Goal: Transaction & Acquisition: Purchase product/service

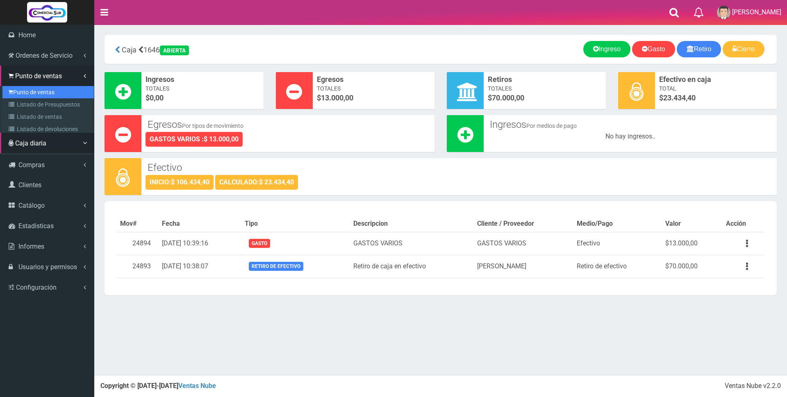
click at [35, 94] on link "Punto de ventas" at bounding box center [47, 92] width 91 height 12
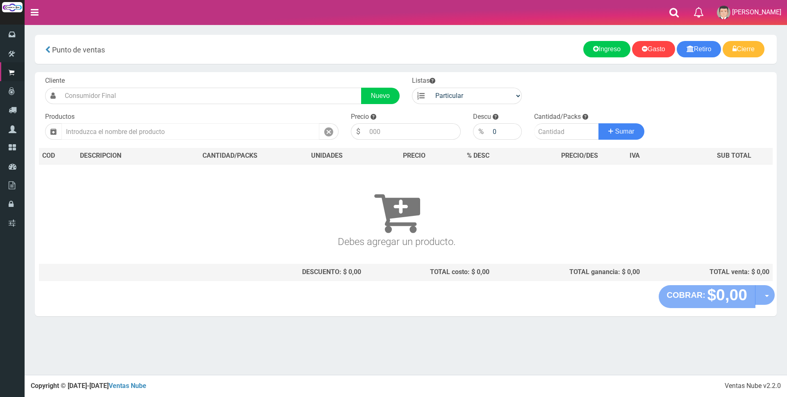
click at [203, 128] on input "text" at bounding box center [190, 131] width 258 height 16
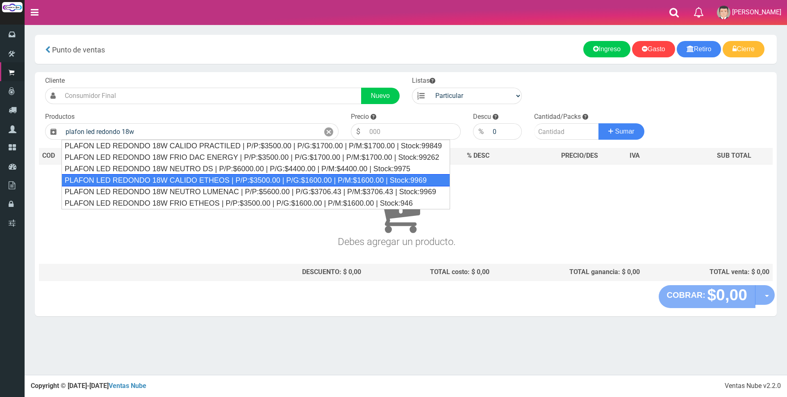
click at [215, 177] on div "PLAFON LED REDONDO 18W CALIDO ETHEOS | P/P:$3500.00 | P/G:$1600.00 | P/M:$1600.…" at bounding box center [255, 180] width 388 height 12
type input "PLAFON LED REDONDO 18W CALIDO ETHEOS | P/P:$3500.00 | P/G:$1600.00 | P/M:$1600.…"
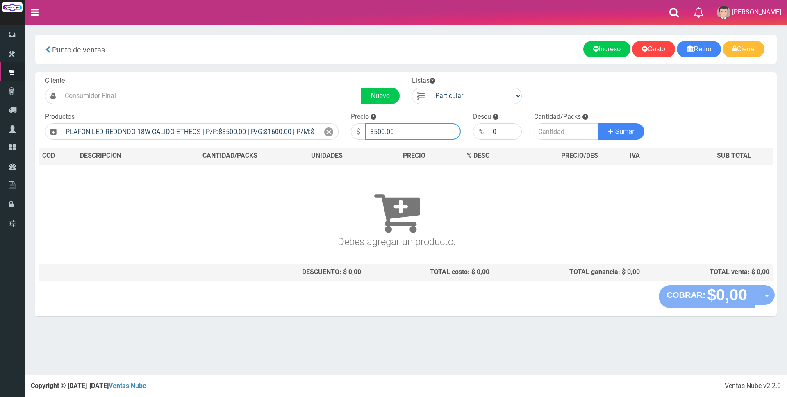
drag, startPoint x: 415, startPoint y: 132, endPoint x: 354, endPoint y: 120, distance: 61.8
click at [354, 120] on div "Precio $ 3500.00" at bounding box center [406, 126] width 122 height 28
type input "8000"
type input "2"
click at [598, 123] on button "Sumar" at bounding box center [621, 131] width 46 height 16
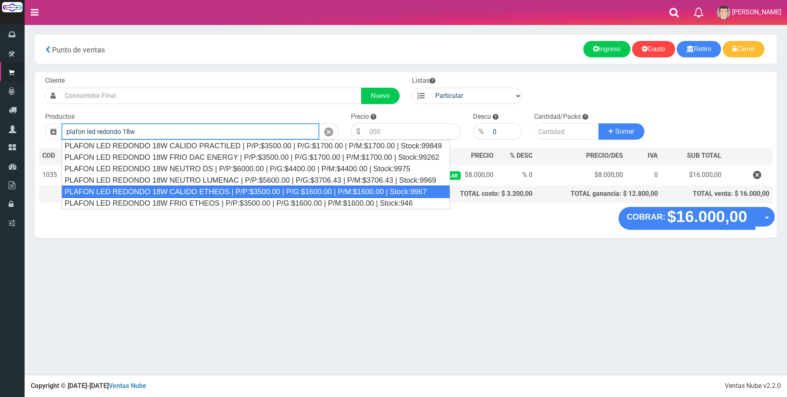
click at [220, 192] on div "PLAFON LED REDONDO 18W CALIDO ETHEOS | P/P:$3500.00 | P/G:$1600.00 | P/M:$1600.…" at bounding box center [255, 192] width 388 height 12
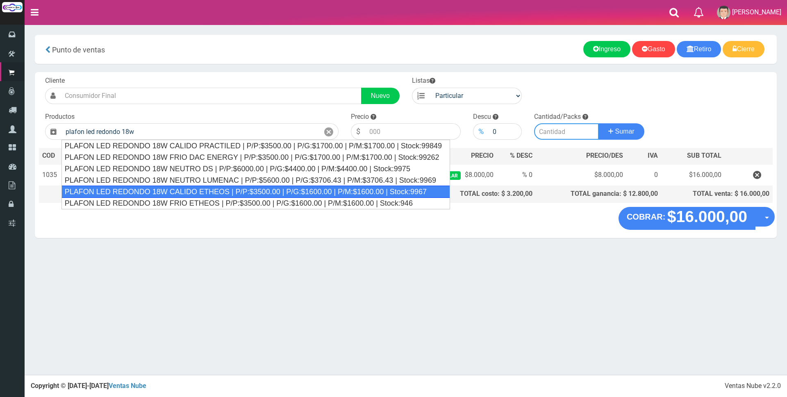
type input "PLAFON LED REDONDO 18W CALIDO ETHEOS | P/P:$3500.00 | P/G:$1600.00 | P/M:$1600.…"
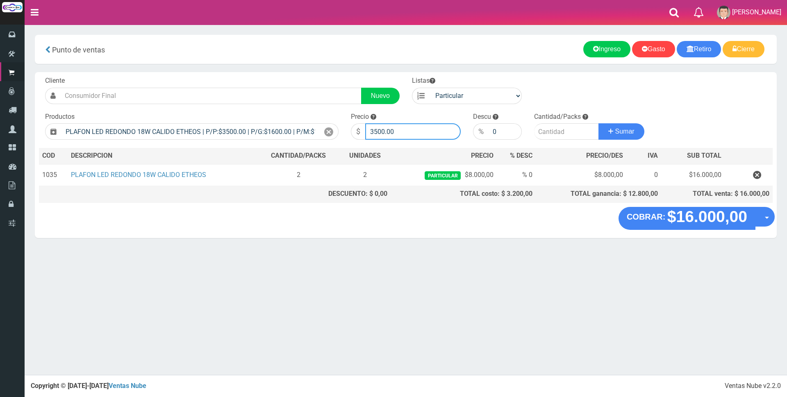
drag, startPoint x: 415, startPoint y: 129, endPoint x: 245, endPoint y: 122, distance: 169.8
click at [245, 76] on form "Cliente Nuevo Listas Particular Gremio Mayoristas" at bounding box center [406, 76] width 734 height 0
type input "6800"
type input "1"
click at [598, 123] on button "Sumar" at bounding box center [621, 131] width 46 height 16
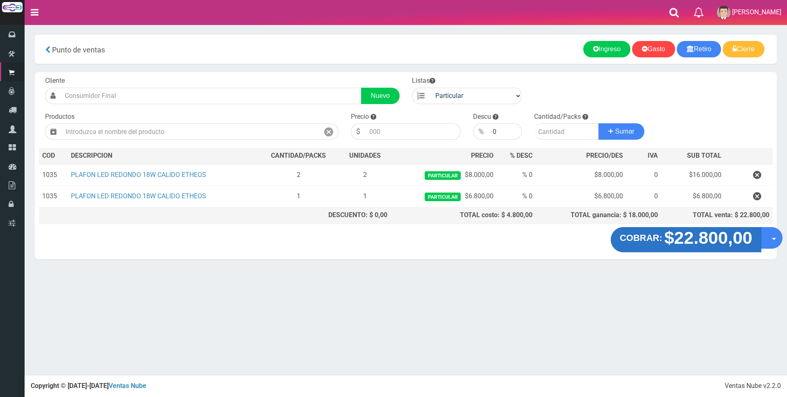
click at [703, 234] on strong "$22.800,00" at bounding box center [708, 237] width 88 height 19
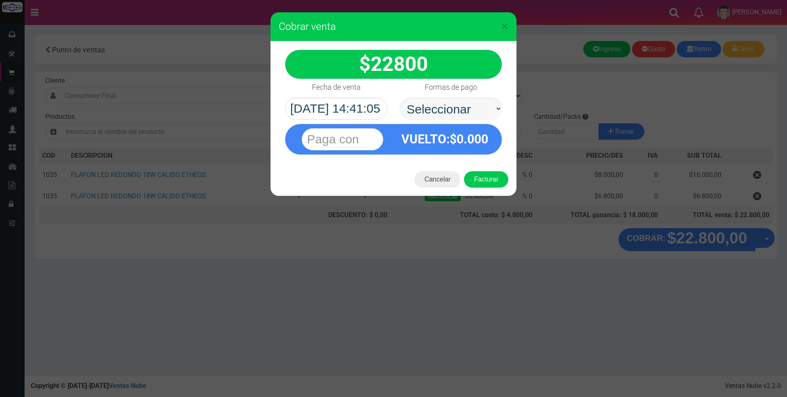
click at [454, 102] on select "Seleccionar Efectivo Tarjeta de Crédito Depósito Débito" at bounding box center [451, 109] width 102 height 22
select select "Tarjeta de Crédito"
click at [400, 98] on select "Seleccionar Efectivo Tarjeta de Crédito Depósito Débito" at bounding box center [451, 109] width 102 height 22
click at [365, 138] on input "text" at bounding box center [343, 139] width 82 height 22
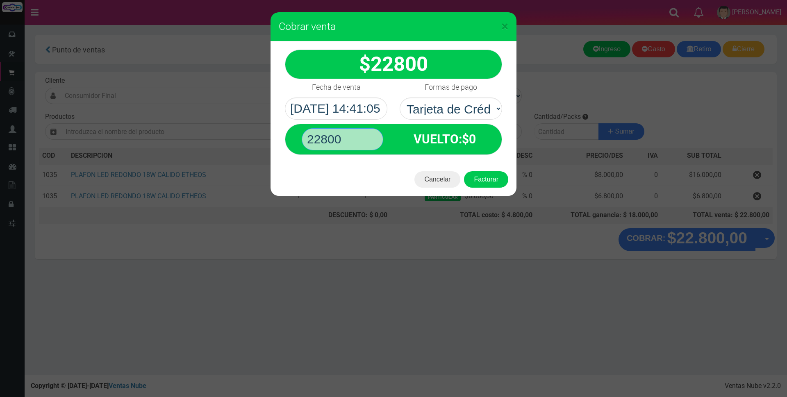
type input "22800"
click at [464, 171] on button "Facturar" at bounding box center [486, 179] width 44 height 16
